Goal: Task Accomplishment & Management: Manage account settings

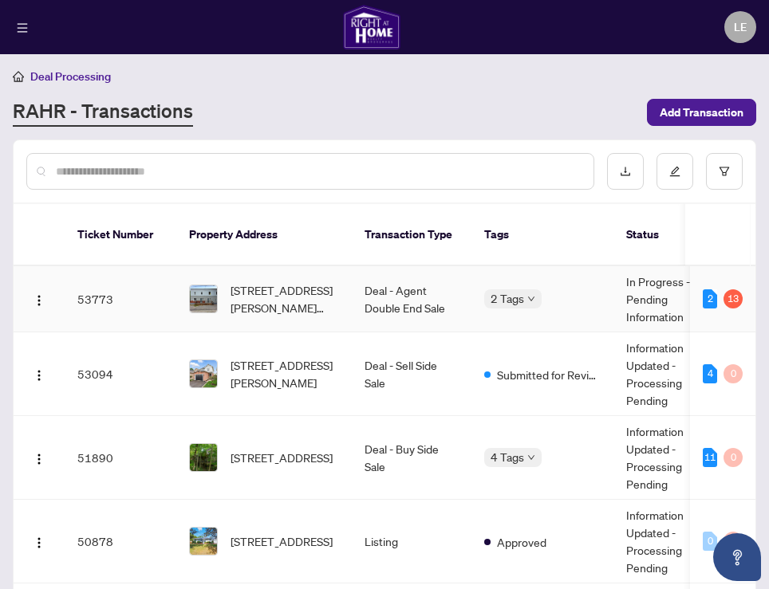
click at [656, 274] on td "In Progress - Pending Information" at bounding box center [673, 299] width 120 height 66
click at [397, 302] on td "Deal - Agent Double End Sale" at bounding box center [412, 299] width 120 height 66
click at [251, 282] on span "[STREET_ADDRESS][PERSON_NAME][PERSON_NAME]" at bounding box center [285, 299] width 108 height 35
click at [95, 278] on td "53773" at bounding box center [121, 299] width 112 height 66
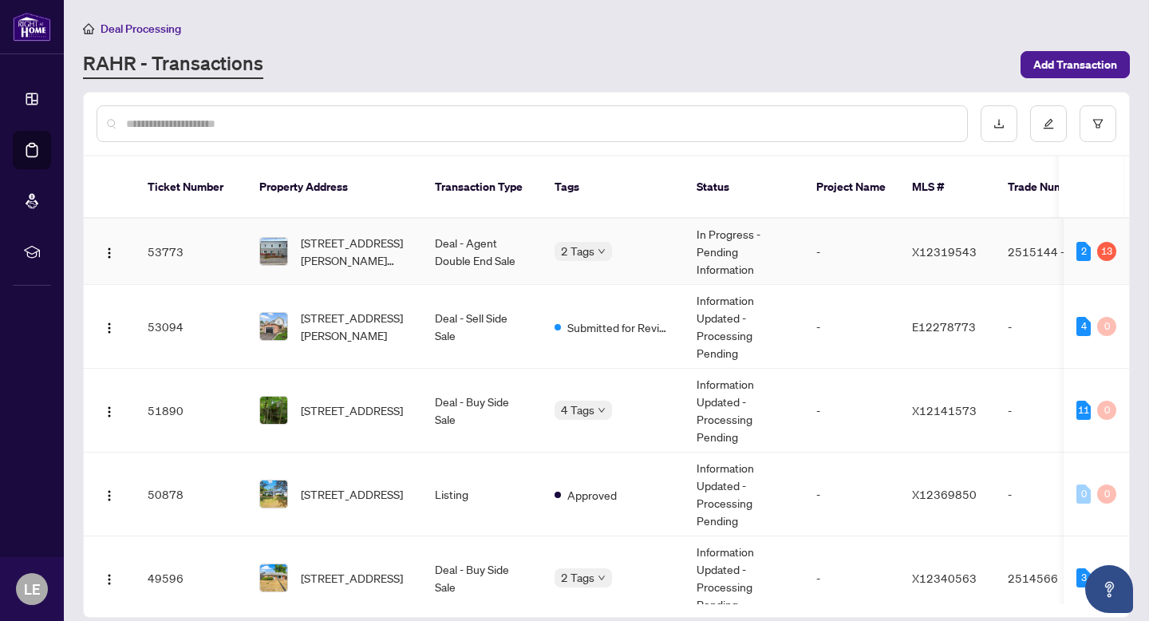
click at [367, 234] on span "[STREET_ADDRESS][PERSON_NAME][PERSON_NAME]" at bounding box center [355, 251] width 108 height 35
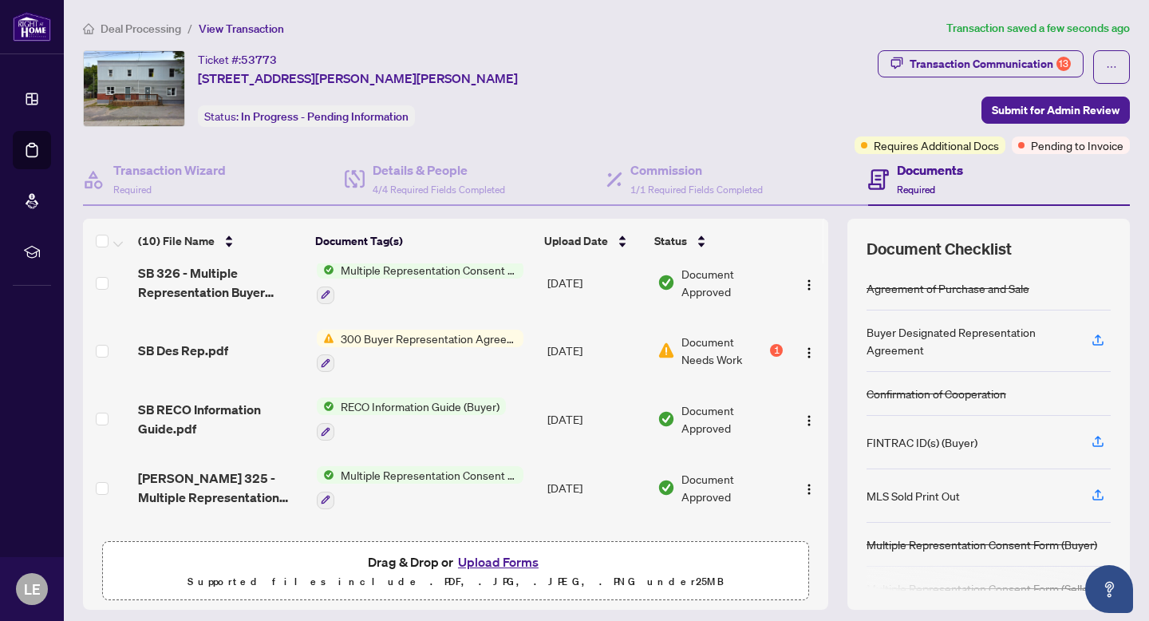
scroll to position [274, 0]
click at [322, 362] on icon "button" at bounding box center [325, 364] width 9 height 9
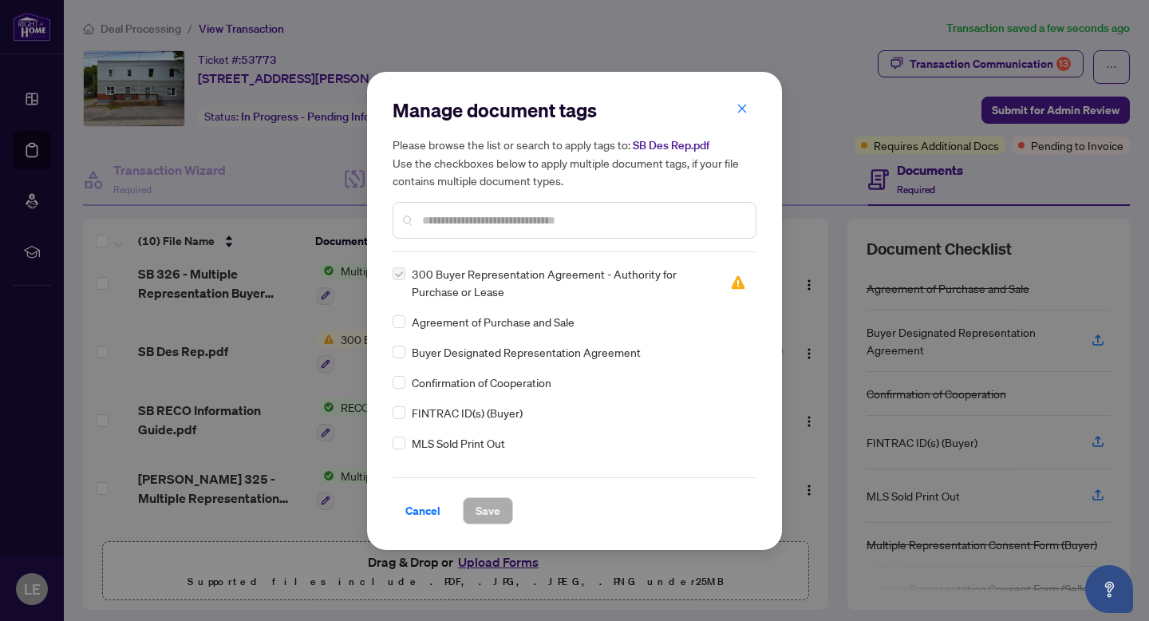
click at [400, 276] on label at bounding box center [398, 274] width 13 height 18
click at [426, 509] on span "Cancel" at bounding box center [422, 511] width 35 height 26
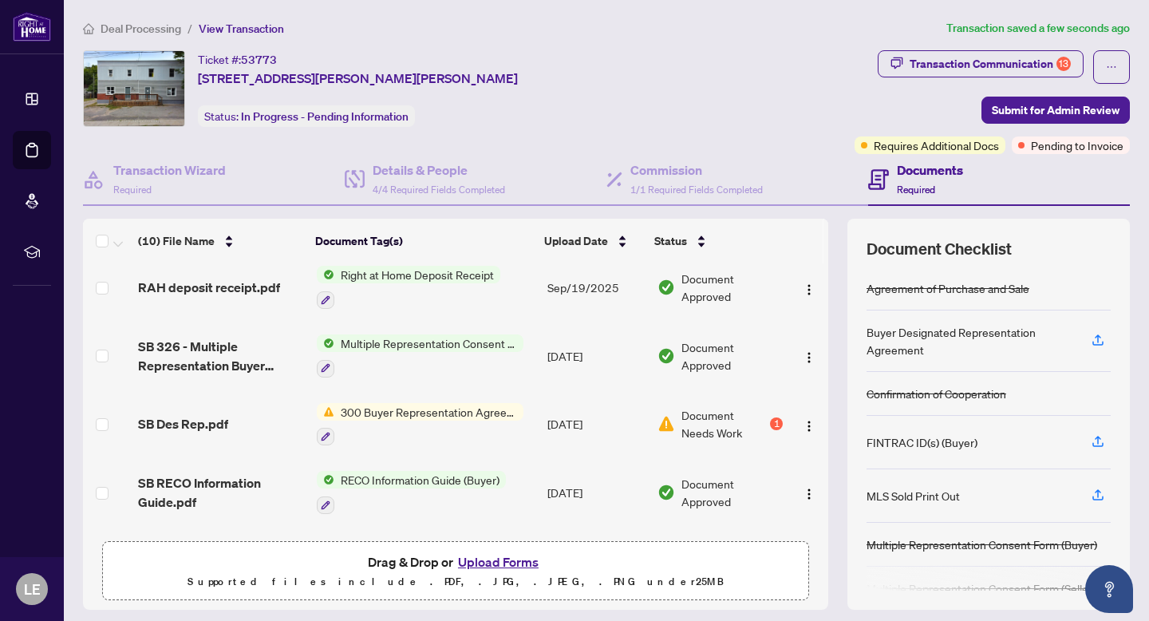
scroll to position [231, 0]
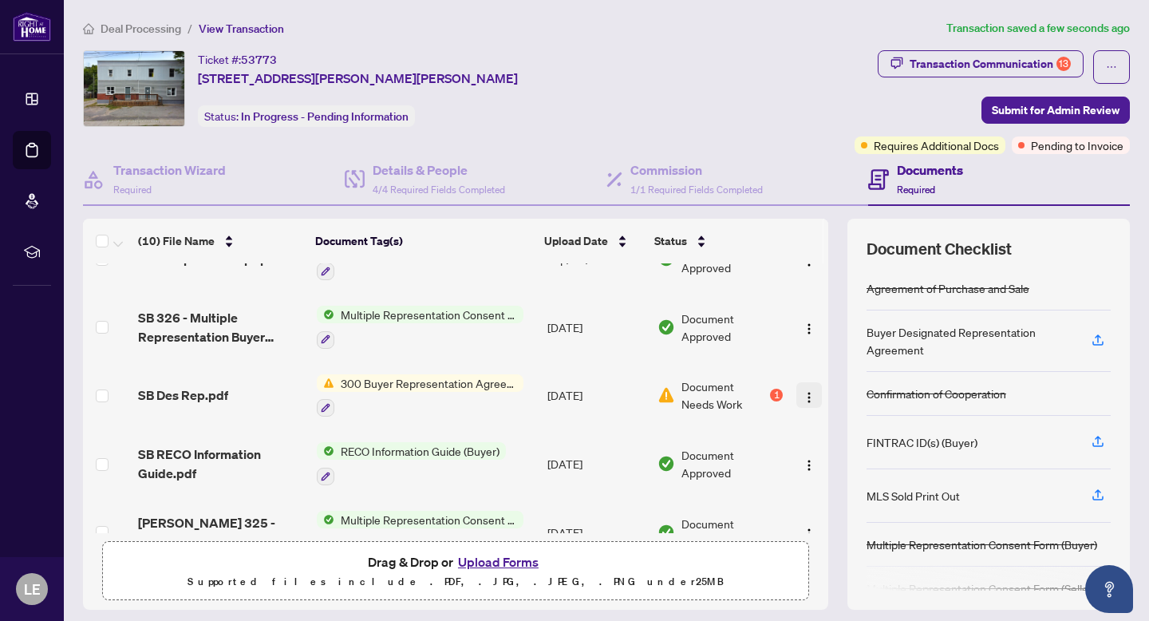
click at [768, 395] on img "button" at bounding box center [808, 397] width 13 height 13
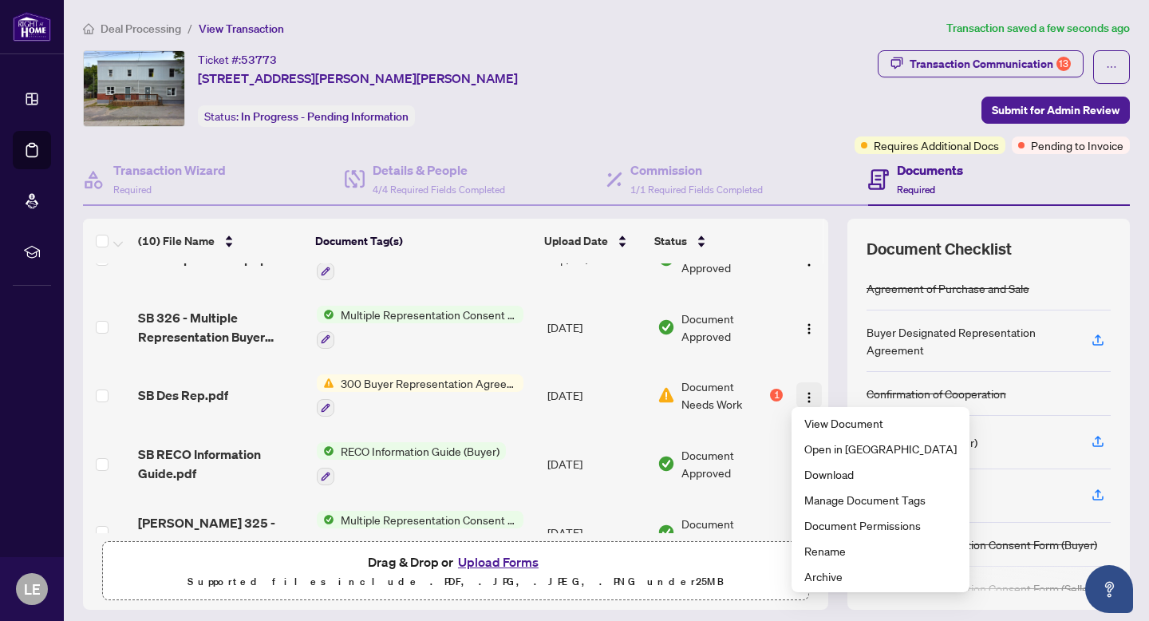
click at [768, 395] on img "button" at bounding box center [808, 397] width 13 height 13
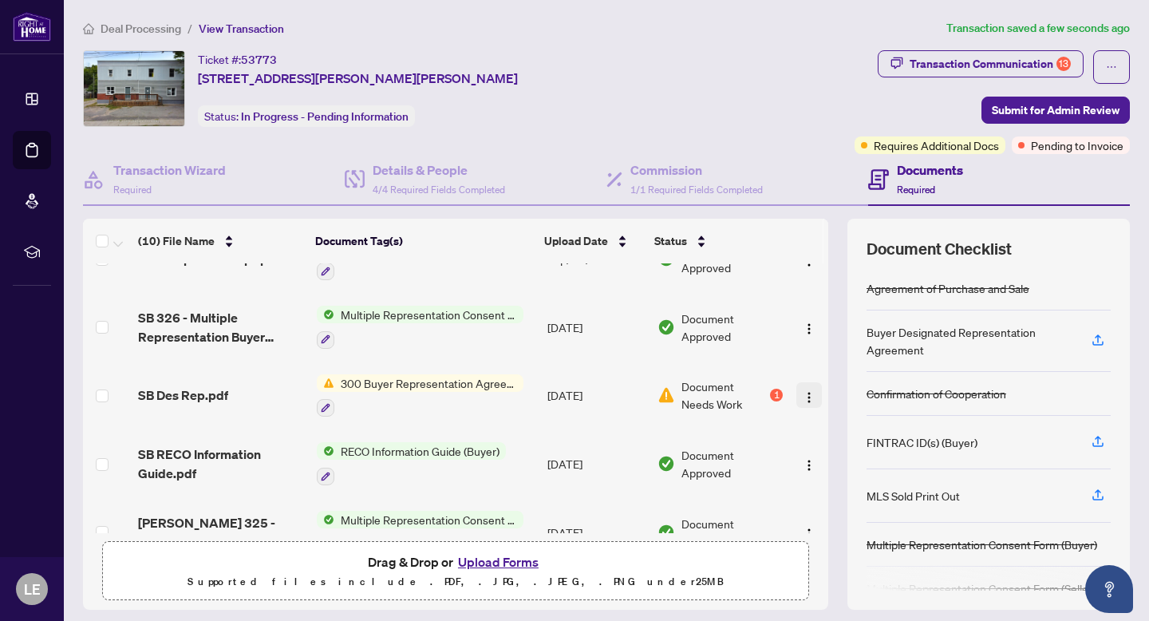
click at [768, 393] on img "button" at bounding box center [808, 397] width 13 height 13
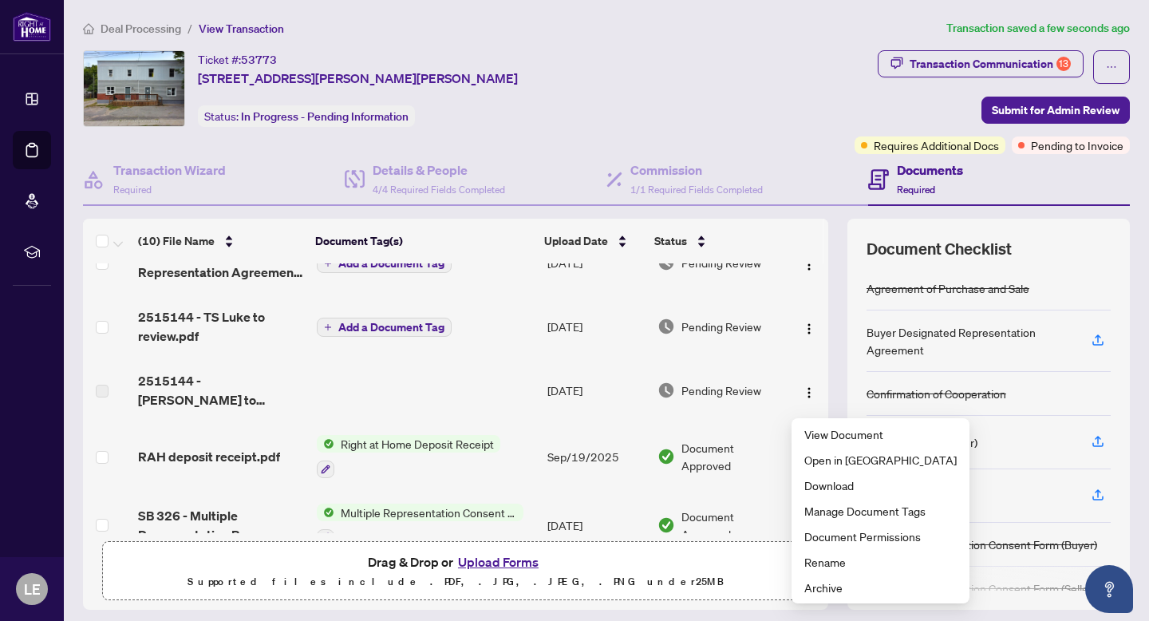
scroll to position [0, 0]
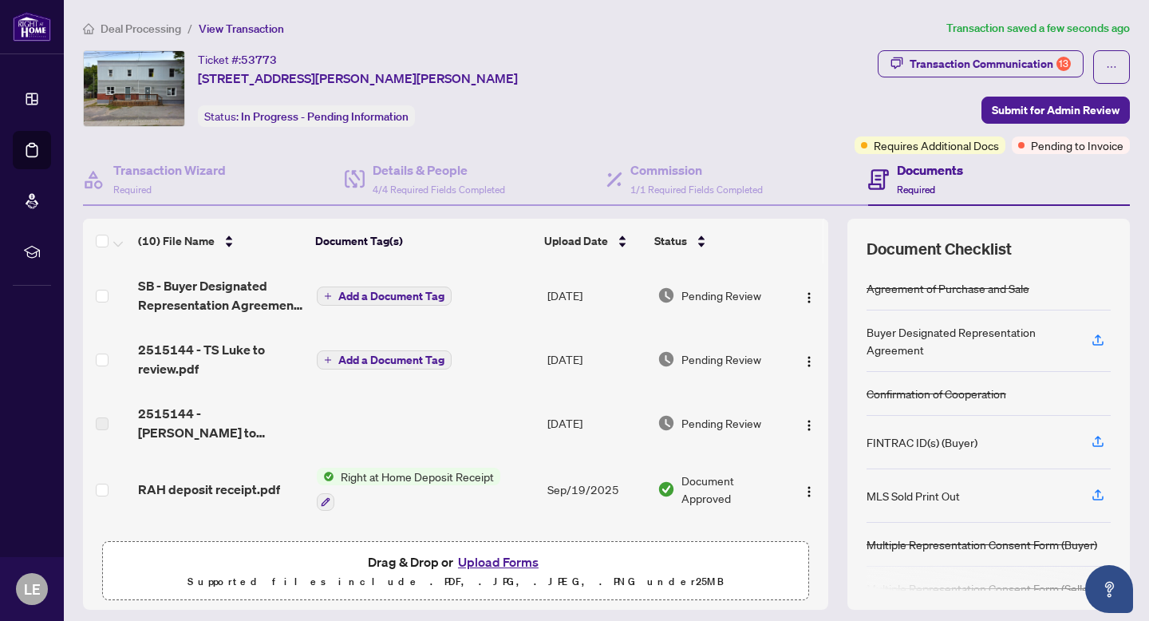
click at [346, 292] on span "Add a Document Tag" at bounding box center [391, 295] width 106 height 11
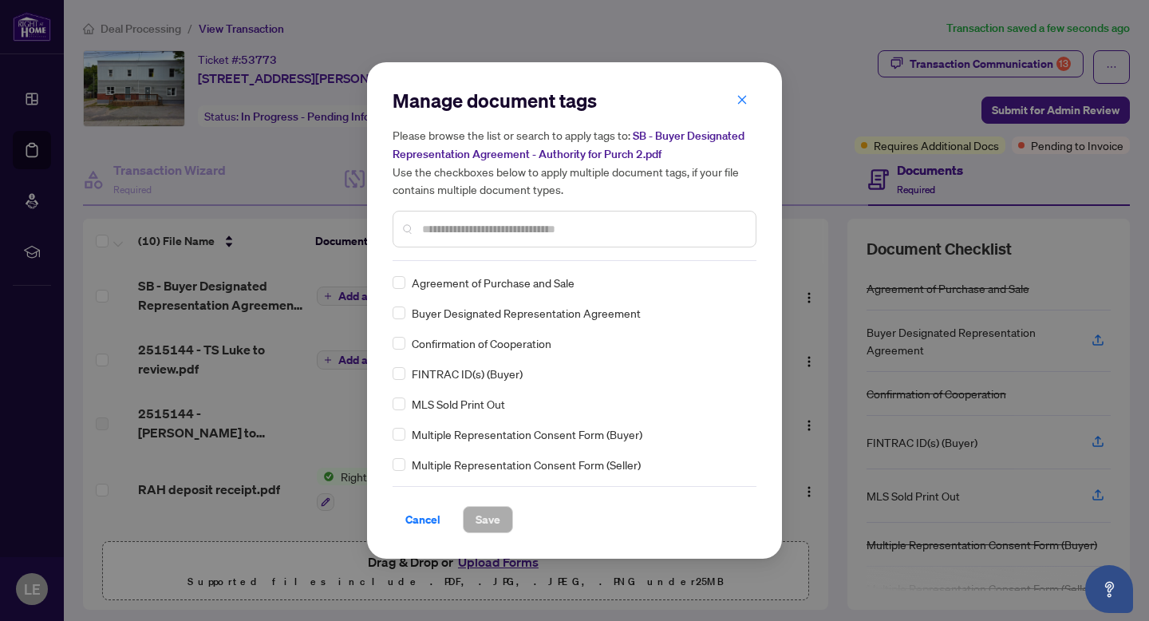
click at [464, 227] on input "text" at bounding box center [582, 229] width 321 height 18
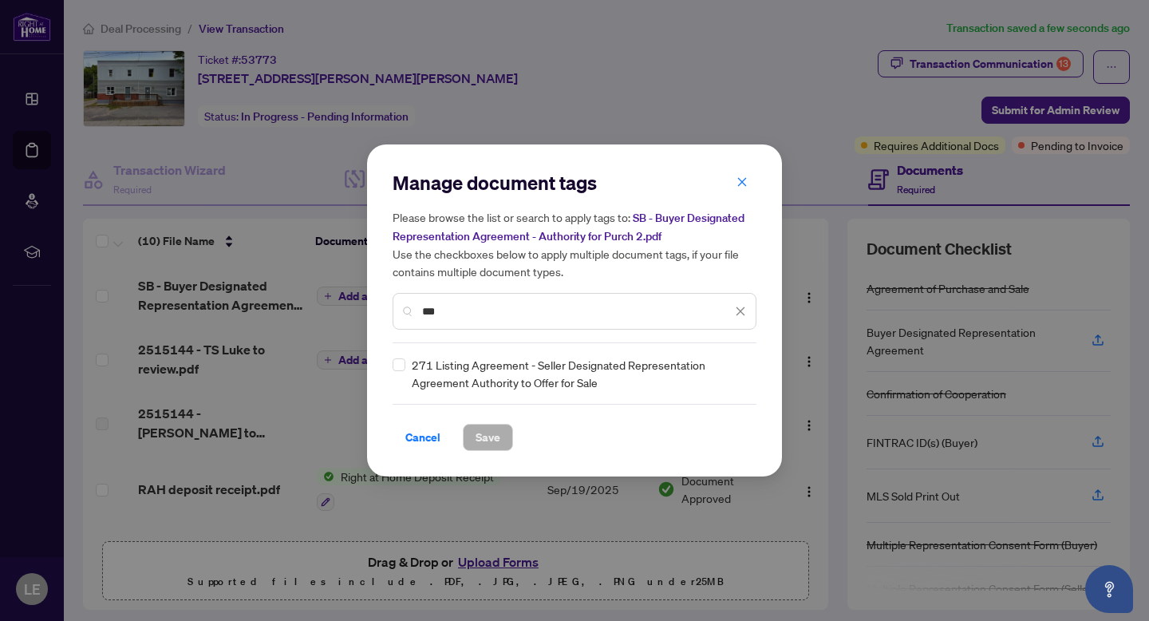
type input "***"
click at [480, 430] on span "Save" at bounding box center [487, 437] width 25 height 26
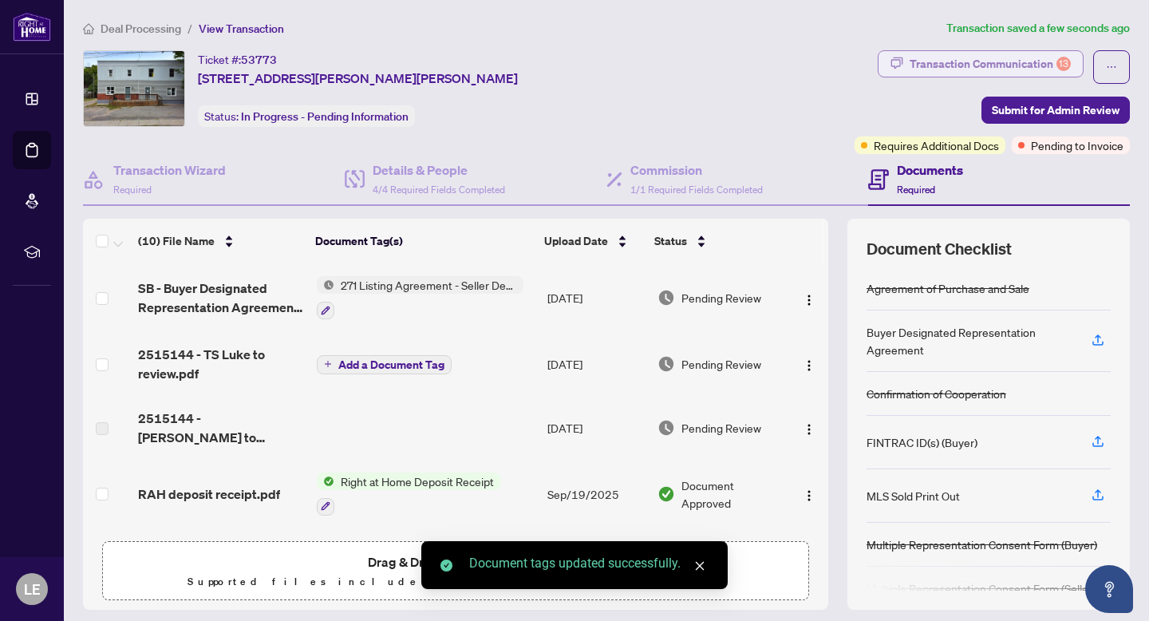
click at [768, 53] on div "Transaction Communication 13" at bounding box center [989, 64] width 161 height 26
type textarea "**********"
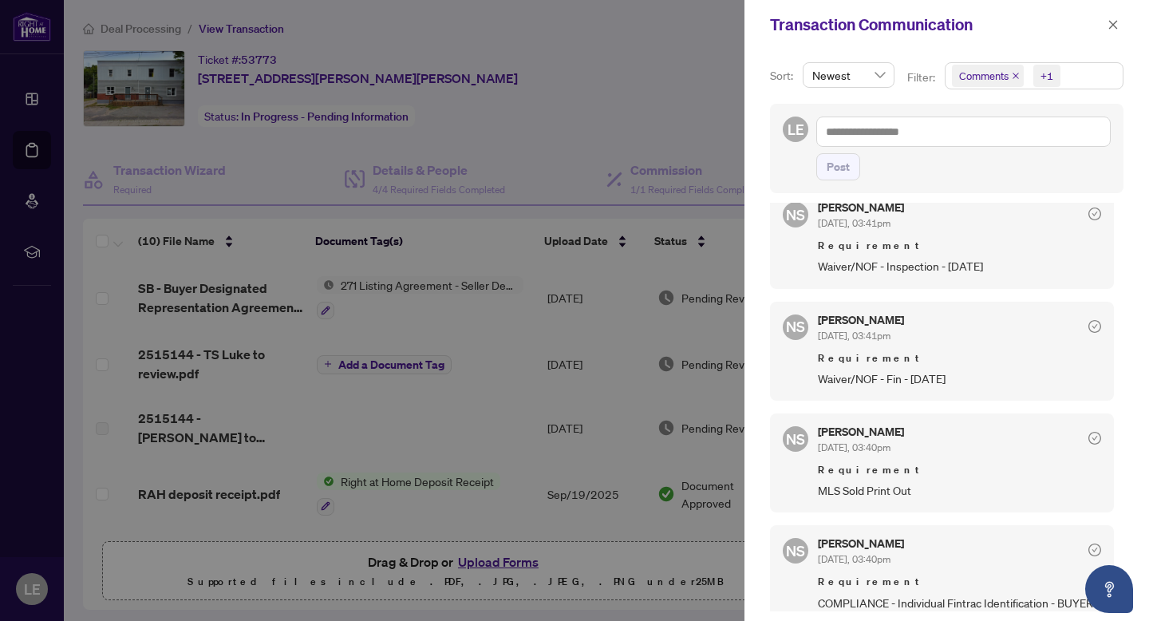
scroll to position [1165, 0]
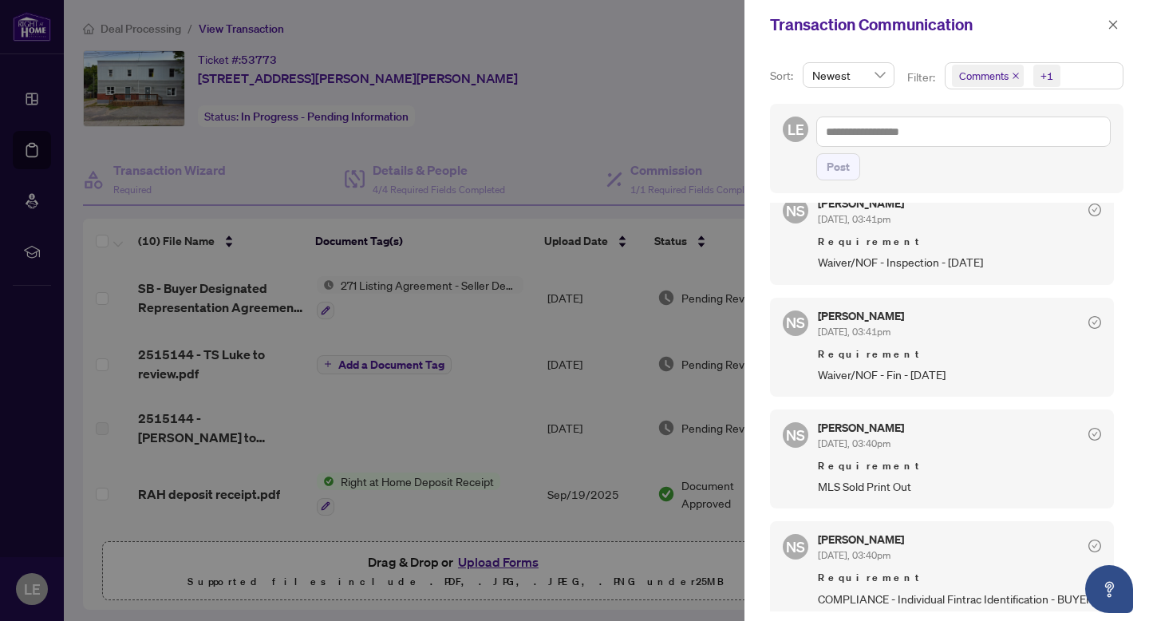
click at [609, 134] on div at bounding box center [574, 310] width 1149 height 621
click at [562, 124] on div at bounding box center [574, 310] width 1149 height 621
click at [768, 20] on icon "close" at bounding box center [1112, 24] width 11 height 11
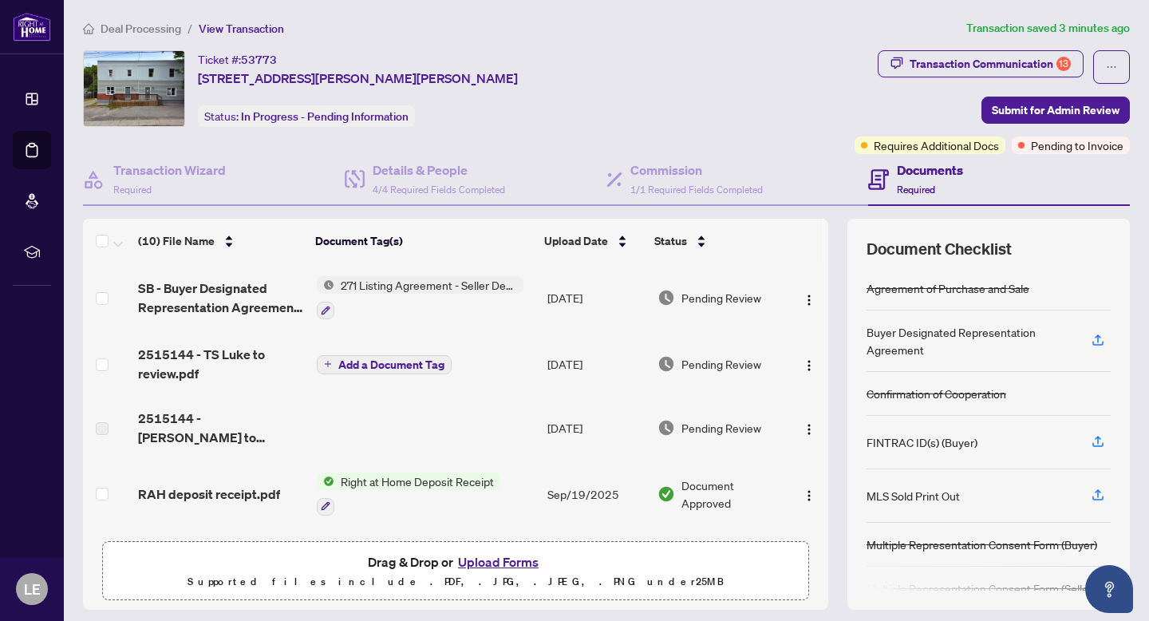
click at [408, 361] on span "Add a Document Tag" at bounding box center [391, 364] width 106 height 11
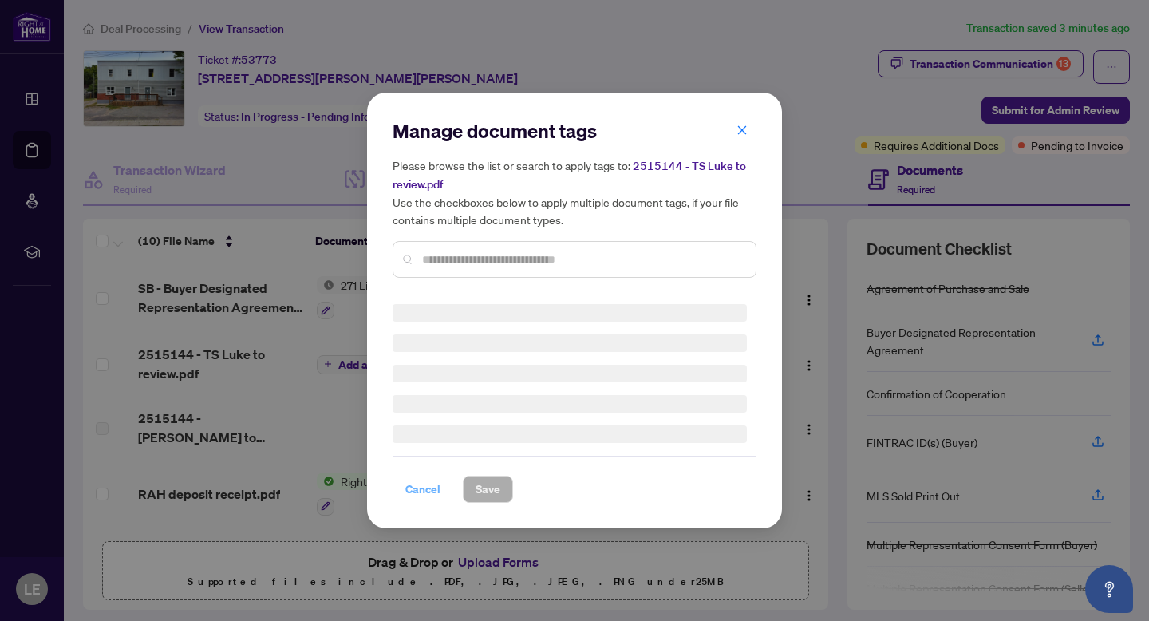
click at [416, 486] on div "Cancel Save" at bounding box center [574, 478] width 364 height 47
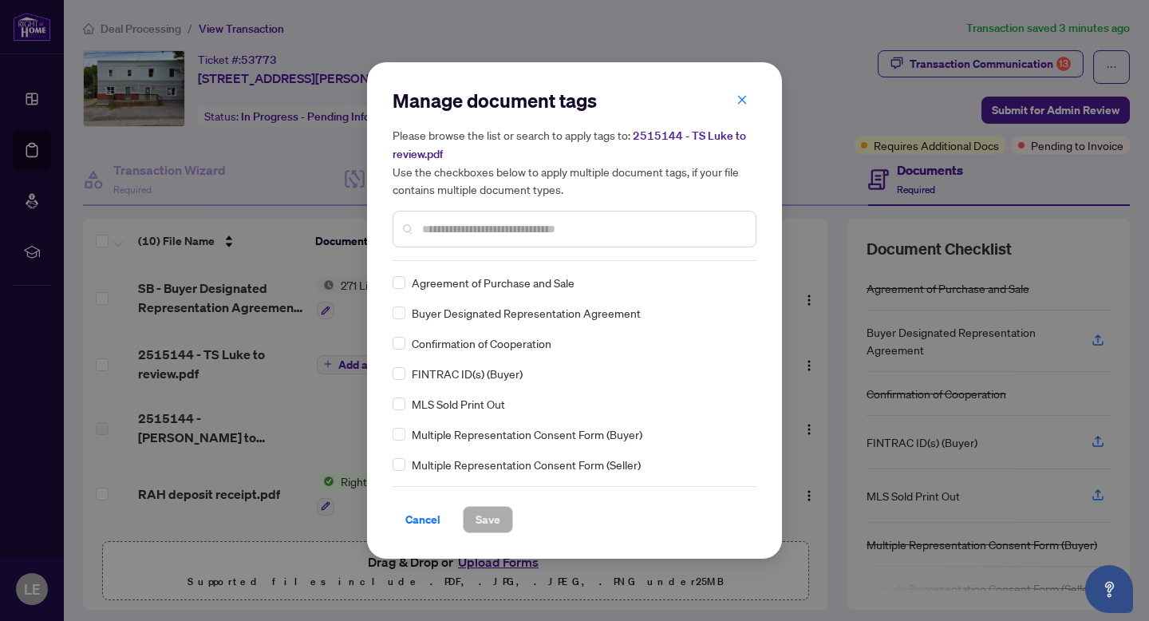
click at [150, 362] on div "Manage document tags Please browse the list or search to apply tags to: 2515144…" at bounding box center [574, 310] width 1149 height 621
click at [424, 514] on span "Cancel" at bounding box center [422, 519] width 35 height 26
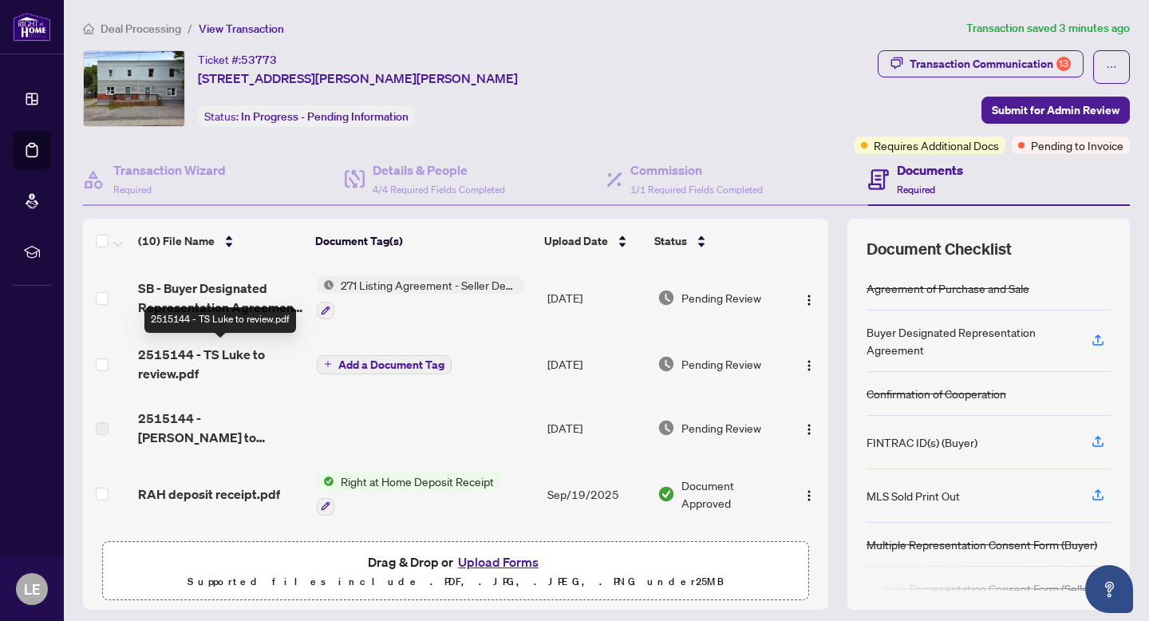
click at [231, 357] on span "2515144 - TS Luke to review.pdf" at bounding box center [221, 364] width 166 height 38
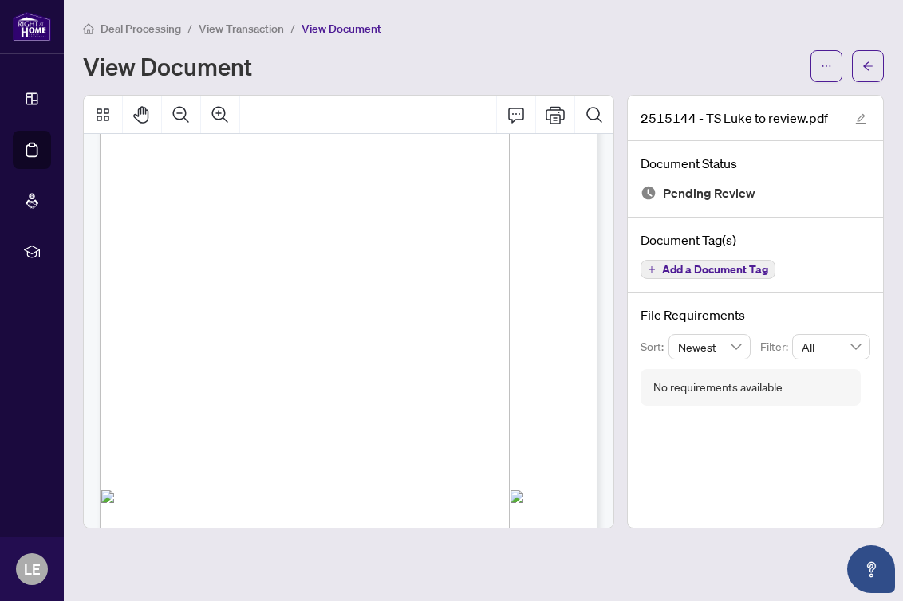
scroll to position [47, 0]
